Goal: Task Accomplishment & Management: Manage account settings

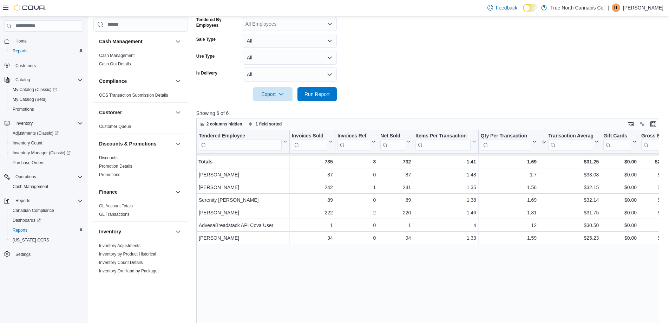
scroll to position [402, 0]
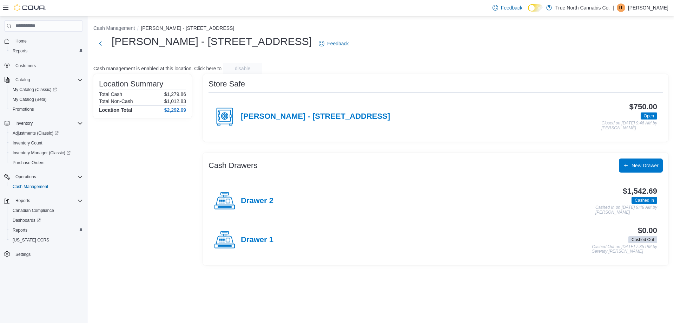
click at [626, 8] on div "| IT Isabella Thompson" at bounding box center [641, 8] width 56 height 8
click at [620, 64] on button "Sign Out" at bounding box center [633, 68] width 65 height 11
